Goal: Task Accomplishment & Management: Manage account settings

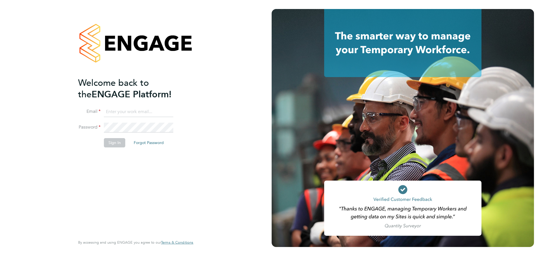
type input "[PERSON_NAME][EMAIL_ADDRESS][DOMAIN_NAME]"
click at [117, 138] on button "Sign In" at bounding box center [114, 142] width 21 height 9
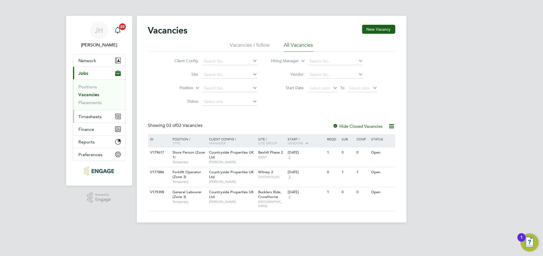
click at [89, 117] on span "Timesheets" at bounding box center [90, 116] width 23 height 5
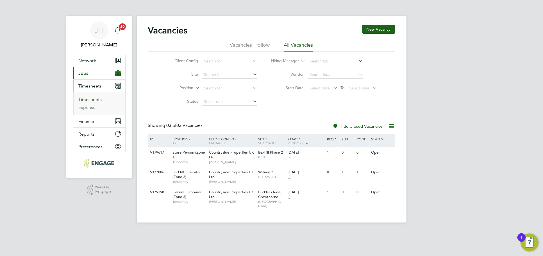
click at [92, 99] on link "Timesheets" at bounding box center [90, 99] width 23 height 5
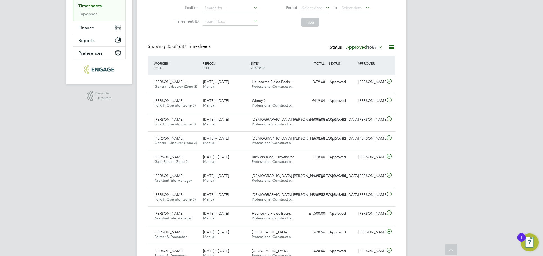
click at [370, 46] on span "1687" at bounding box center [372, 47] width 10 height 6
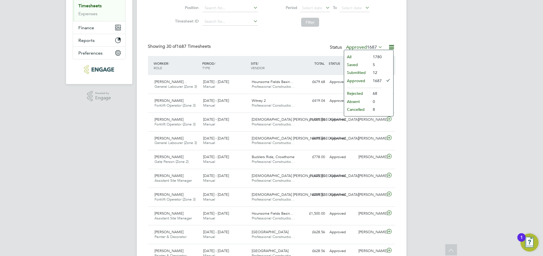
click at [361, 70] on li "Submitted" at bounding box center [357, 73] width 26 height 8
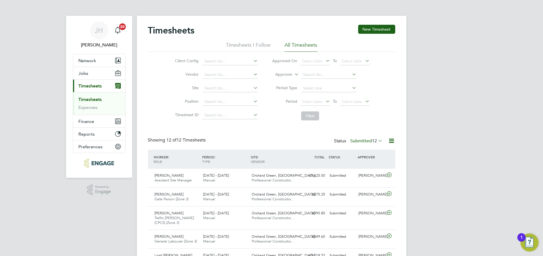
click at [402, 128] on div "Timesheets New Timesheet Timesheets I Follow All Timesheets Client Config Vendo…" at bounding box center [272, 213] width 270 height 394
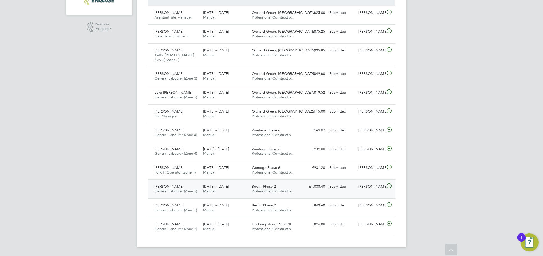
click at [370, 190] on div "[PERSON_NAME]" at bounding box center [370, 186] width 29 height 9
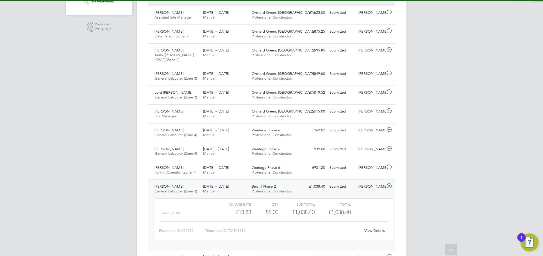
click at [371, 229] on link "View Details" at bounding box center [375, 230] width 21 height 5
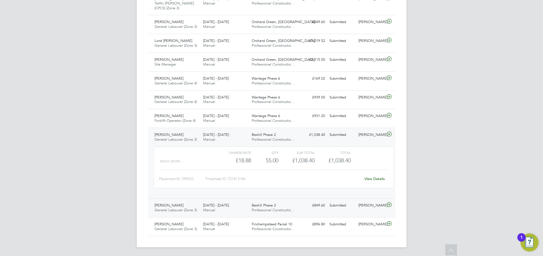
click at [371, 205] on div "[PERSON_NAME]" at bounding box center [370, 205] width 29 height 9
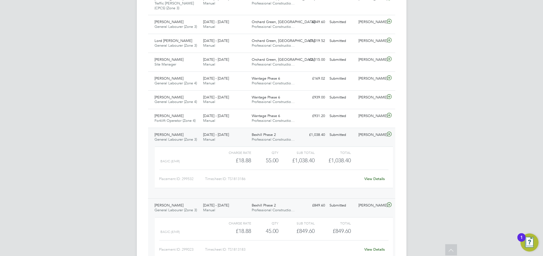
click at [373, 246] on div "View Details" at bounding box center [375, 249] width 28 height 9
click at [374, 247] on link "View Details" at bounding box center [375, 249] width 21 height 5
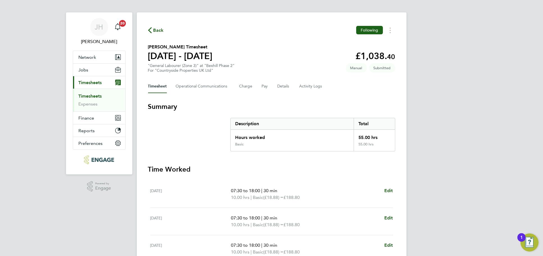
scroll to position [159, 0]
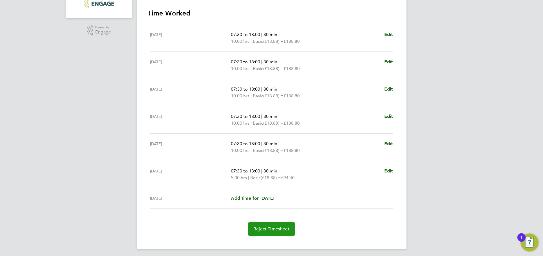
click at [281, 226] on span "Reject Timesheet" at bounding box center [272, 229] width 36 height 6
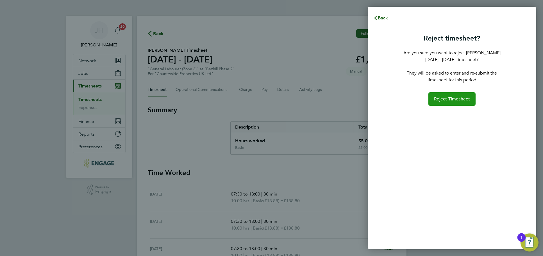
click at [451, 99] on span "Reject Timesheet" at bounding box center [452, 99] width 36 height 6
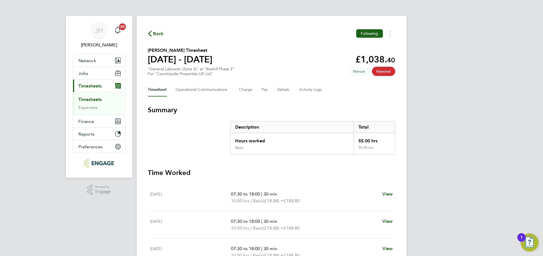
click at [158, 32] on span "Back" at bounding box center [158, 33] width 10 height 7
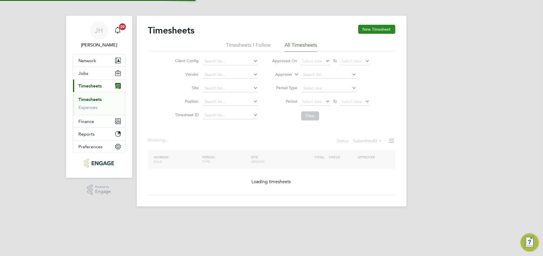
click at [381, 27] on button "New Timesheet" at bounding box center [376, 29] width 37 height 9
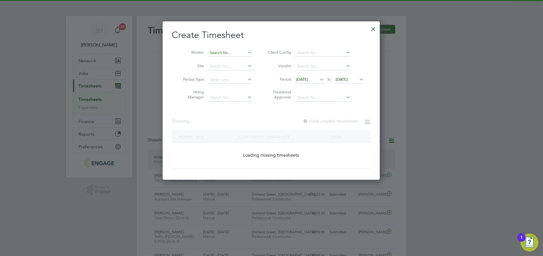
click at [219, 50] on input at bounding box center [230, 53] width 44 height 8
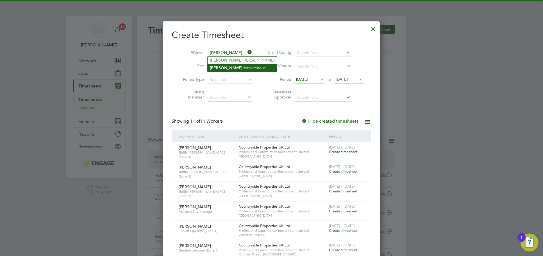
click at [236, 66] on li "Charlie Haralambous" at bounding box center [242, 68] width 69 height 8
type input "[PERSON_NAME]"
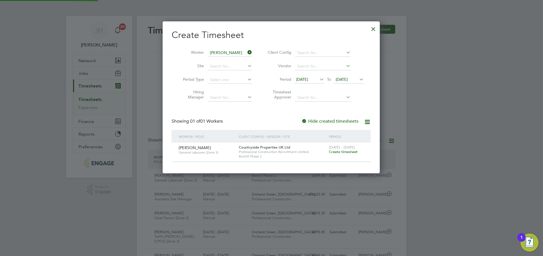
click at [342, 150] on span "Create timesheet" at bounding box center [343, 151] width 29 height 5
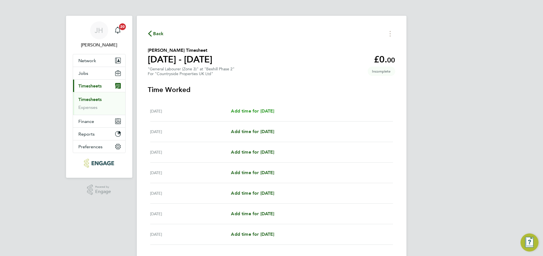
click at [273, 111] on span "Add time for Mon 25 Aug" at bounding box center [252, 110] width 43 height 5
select select "30"
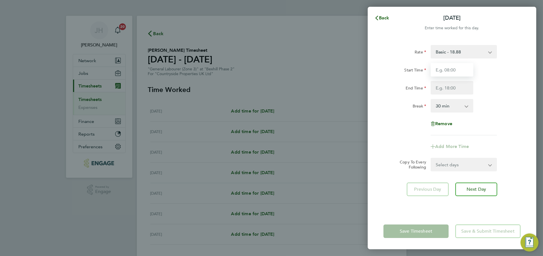
click at [448, 66] on input "Start Time" at bounding box center [452, 69] width 43 height 13
type input "07:30"
type input "18:00"
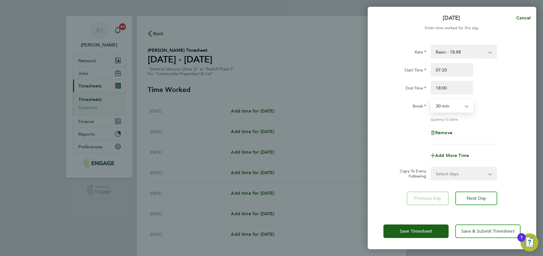
click at [473, 172] on select "Select days Day Weekday (Mon-Fri) Weekend (Sat-Sun) Tuesday Wednesday Thursday …" at bounding box center [461, 173] width 59 height 12
select select "WEEKDAY"
click at [432, 167] on select "Select days Day Weekday (Mon-Fri) Weekend (Sat-Sun) Tuesday Wednesday Thursday …" at bounding box center [461, 173] width 59 height 12
select select "2025-08-31"
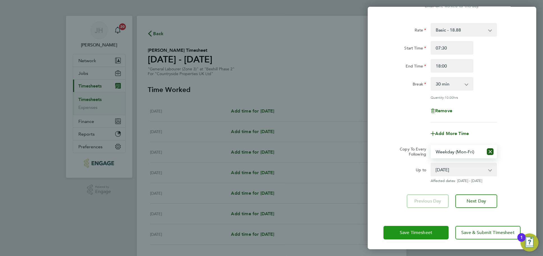
click at [424, 230] on span "Save Timesheet" at bounding box center [416, 233] width 33 height 6
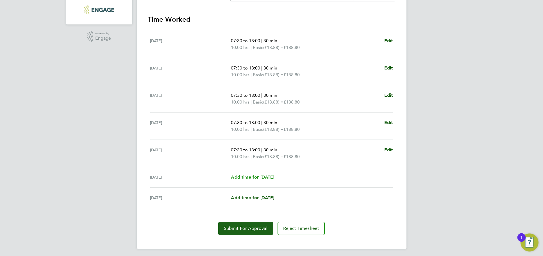
click at [269, 177] on span "Add time for Sat 30 Aug" at bounding box center [252, 176] width 43 height 5
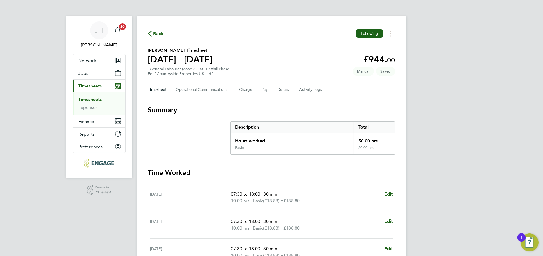
select select "30"
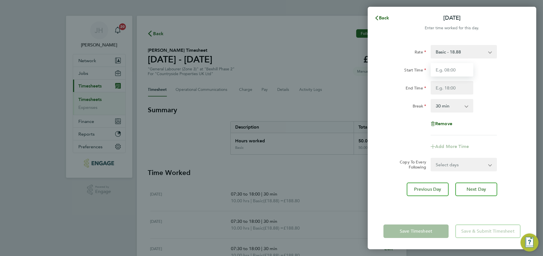
click at [456, 74] on input "Start Time" at bounding box center [452, 69] width 43 height 13
type input "07:30"
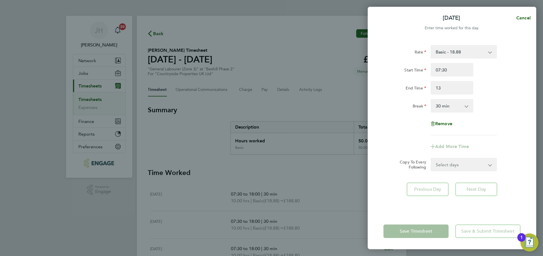
type input "13:00"
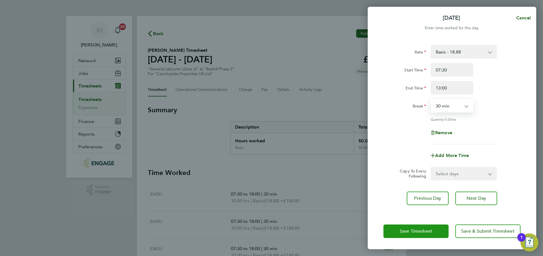
click at [426, 232] on span "Save Timesheet" at bounding box center [416, 231] width 33 height 6
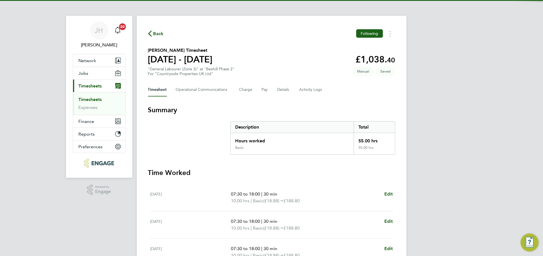
click at [276, 90] on div "Timesheet Operational Communications Charge Pay Details Activity Logs" at bounding box center [271, 89] width 247 height 13
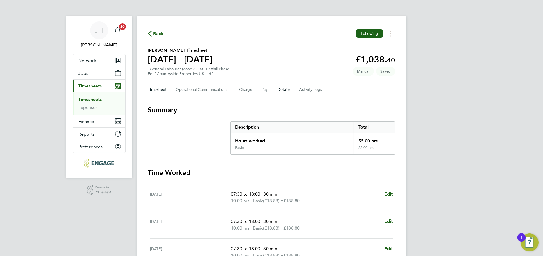
click at [279, 90] on button "Details" at bounding box center [284, 89] width 13 height 13
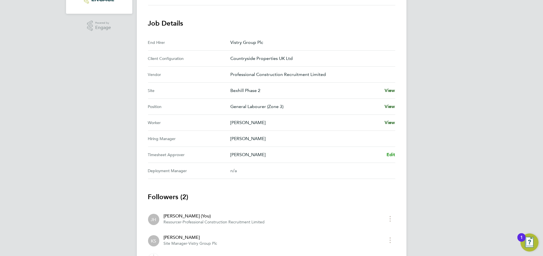
drag, startPoint x: 397, startPoint y: 153, endPoint x: 394, endPoint y: 154, distance: 2.9
click at [395, 153] on div "Back Following Charlie Haralambous's Timesheet 25 - 31 Aug 2025 £1,038. 40 "Gen…" at bounding box center [272, 66] width 270 height 428
click at [394, 154] on span "Edit" at bounding box center [391, 154] width 9 height 5
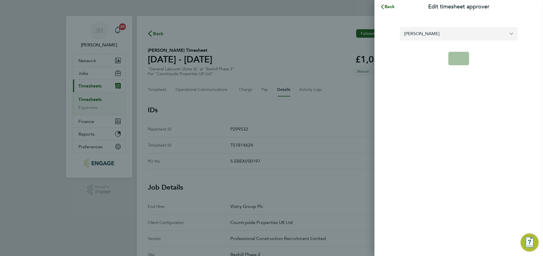
click at [465, 39] on input "[PERSON_NAME]" at bounding box center [459, 33] width 118 height 13
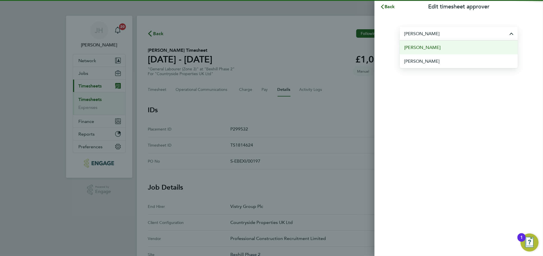
click at [460, 46] on li "[PERSON_NAME]" at bounding box center [459, 47] width 118 height 14
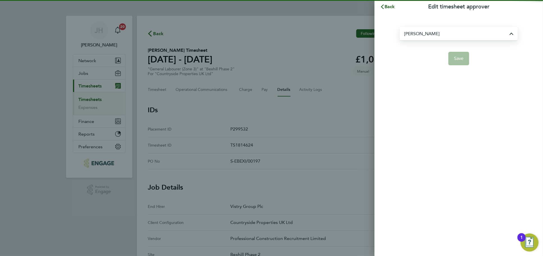
type input "[PERSON_NAME]"
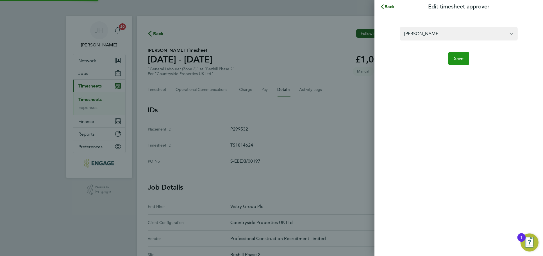
click at [454, 62] on button "Save" at bounding box center [459, 58] width 21 height 13
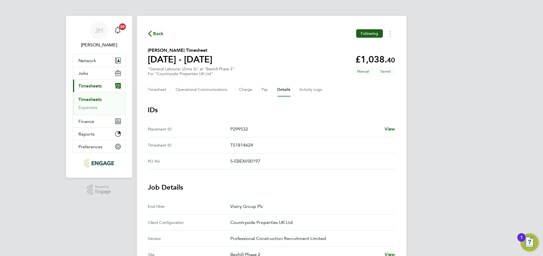
click at [169, 86] on div "Timesheet Operational Communications Charge Pay Details Activity Logs" at bounding box center [271, 89] width 247 height 13
click at [166, 87] on button "Timesheet" at bounding box center [157, 89] width 19 height 13
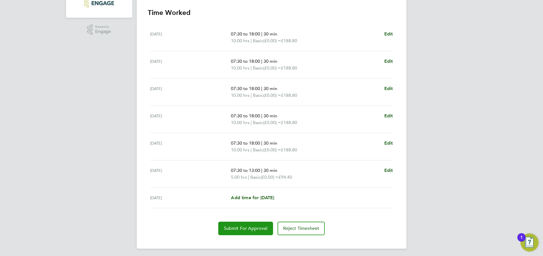
click at [258, 227] on span "Submit For Approval" at bounding box center [246, 228] width 44 height 6
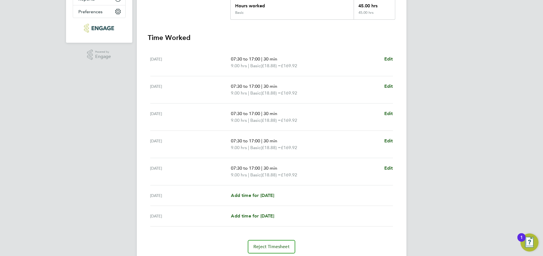
scroll to position [153, 0]
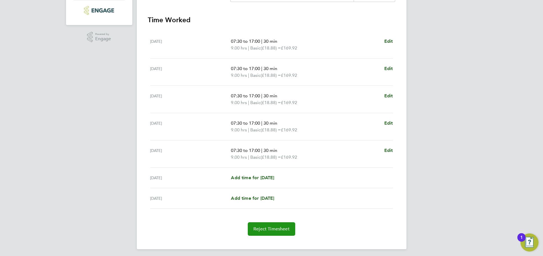
click at [281, 228] on span "Reject Timesheet" at bounding box center [272, 229] width 36 height 6
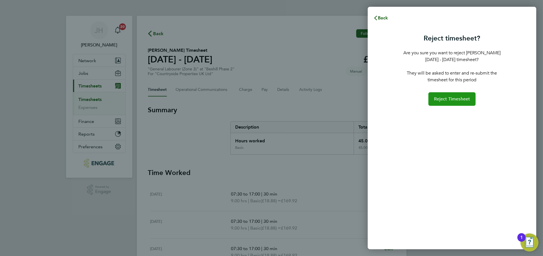
click at [459, 101] on button "Reject Timesheet" at bounding box center [453, 98] width 48 height 13
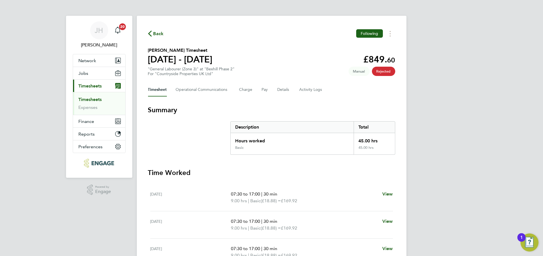
click at [159, 34] on span "Back" at bounding box center [158, 33] width 10 height 7
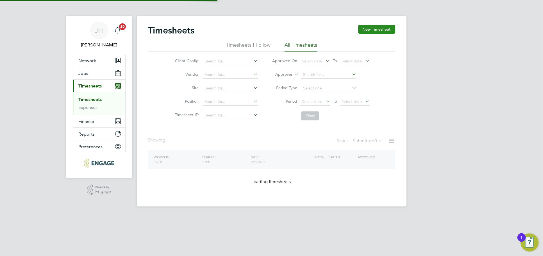
click at [373, 26] on button "New Timesheet" at bounding box center [376, 29] width 37 height 9
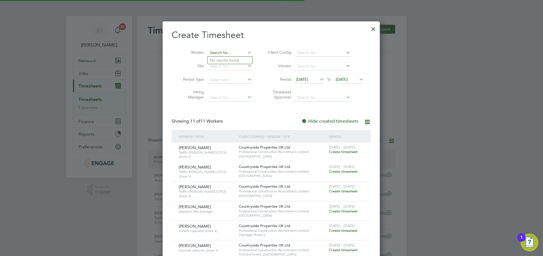
click at [227, 49] on input at bounding box center [230, 53] width 44 height 8
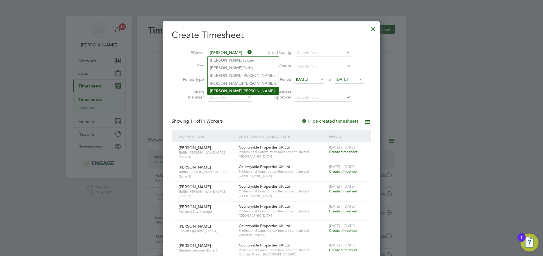
click at [236, 89] on li "William Howes" at bounding box center [243, 91] width 71 height 8
type input "[PERSON_NAME]"
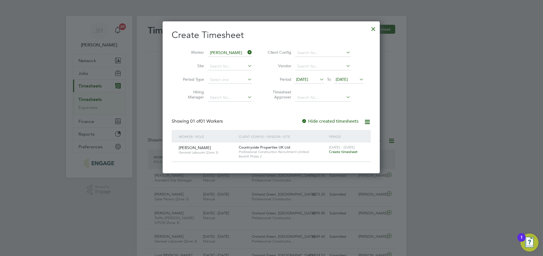
click at [346, 150] on span "Create timesheet" at bounding box center [343, 151] width 29 height 5
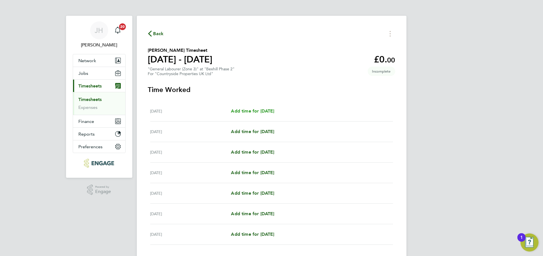
click at [274, 108] on span "Add time for Mon 25 Aug" at bounding box center [252, 110] width 43 height 5
select select "30"
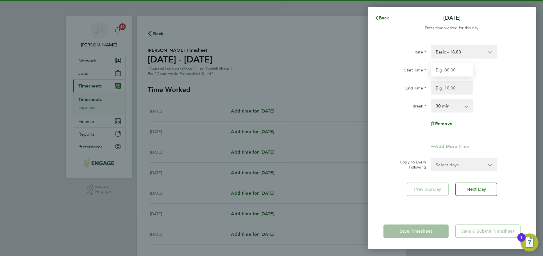
click at [454, 64] on input "Start Time" at bounding box center [452, 69] width 43 height 13
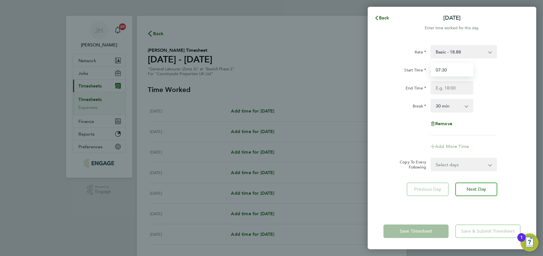
type input "07:30"
type input "17:00"
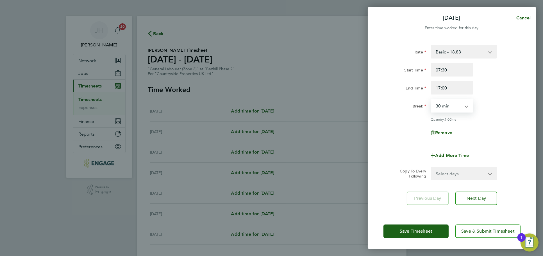
click at [459, 177] on select "Select days Day Weekday (Mon-Fri) Weekend (Sat-Sun) Tuesday Wednesday Thursday …" at bounding box center [461, 173] width 59 height 12
select select "WEEKDAY"
click at [432, 167] on select "Select days Day Weekday (Mon-Fri) Weekend (Sat-Sun) Tuesday Wednesday Thursday …" at bounding box center [461, 173] width 59 height 12
select select "2025-08-31"
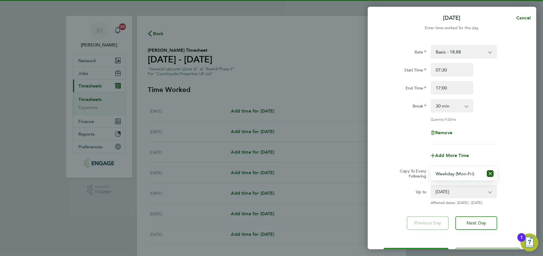
click at [428, 248] on button "Save Timesheet" at bounding box center [416, 254] width 65 height 13
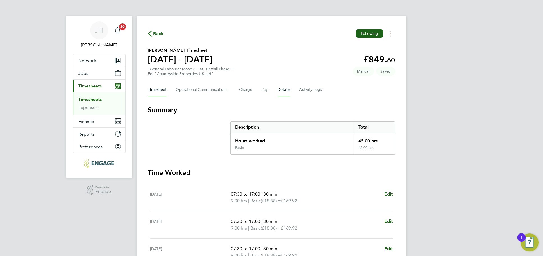
click at [283, 92] on button "Details" at bounding box center [284, 89] width 13 height 13
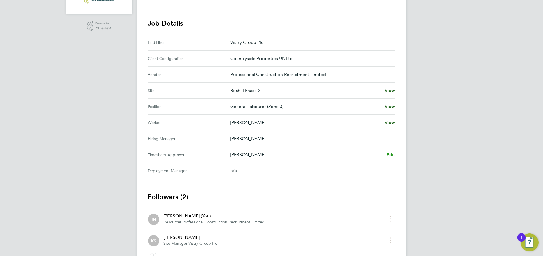
click at [395, 152] on span "Edit" at bounding box center [391, 154] width 9 height 5
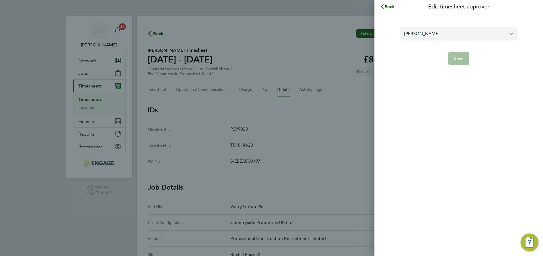
click at [472, 38] on input "[PERSON_NAME]" at bounding box center [459, 33] width 118 height 13
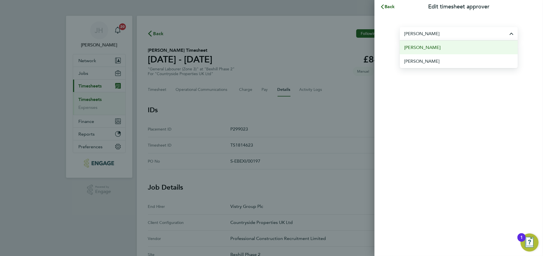
click at [460, 49] on li "[PERSON_NAME]" at bounding box center [459, 47] width 118 height 14
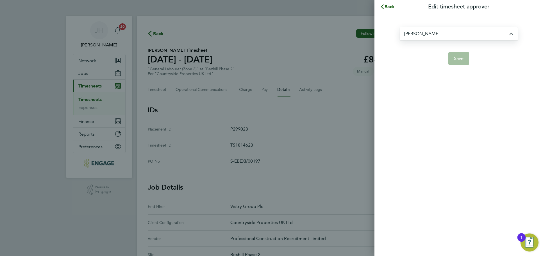
type input "[PERSON_NAME]"
click at [461, 60] on span "Save" at bounding box center [459, 59] width 10 height 6
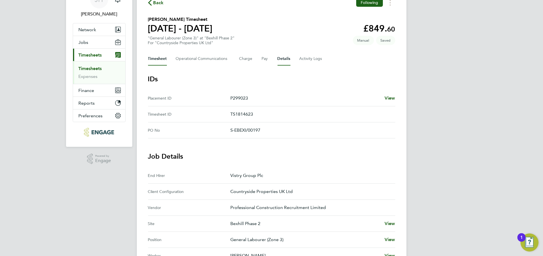
click at [157, 52] on button "Timesheet" at bounding box center [157, 58] width 19 height 13
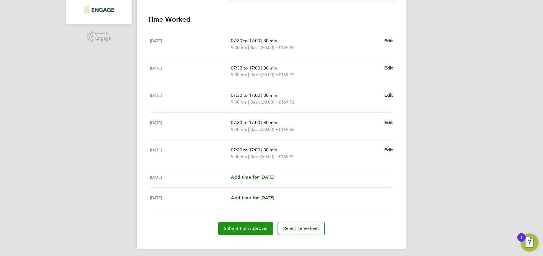
click at [244, 222] on button "Submit For Approval" at bounding box center [245, 228] width 55 height 13
